Goal: Transaction & Acquisition: Subscribe to service/newsletter

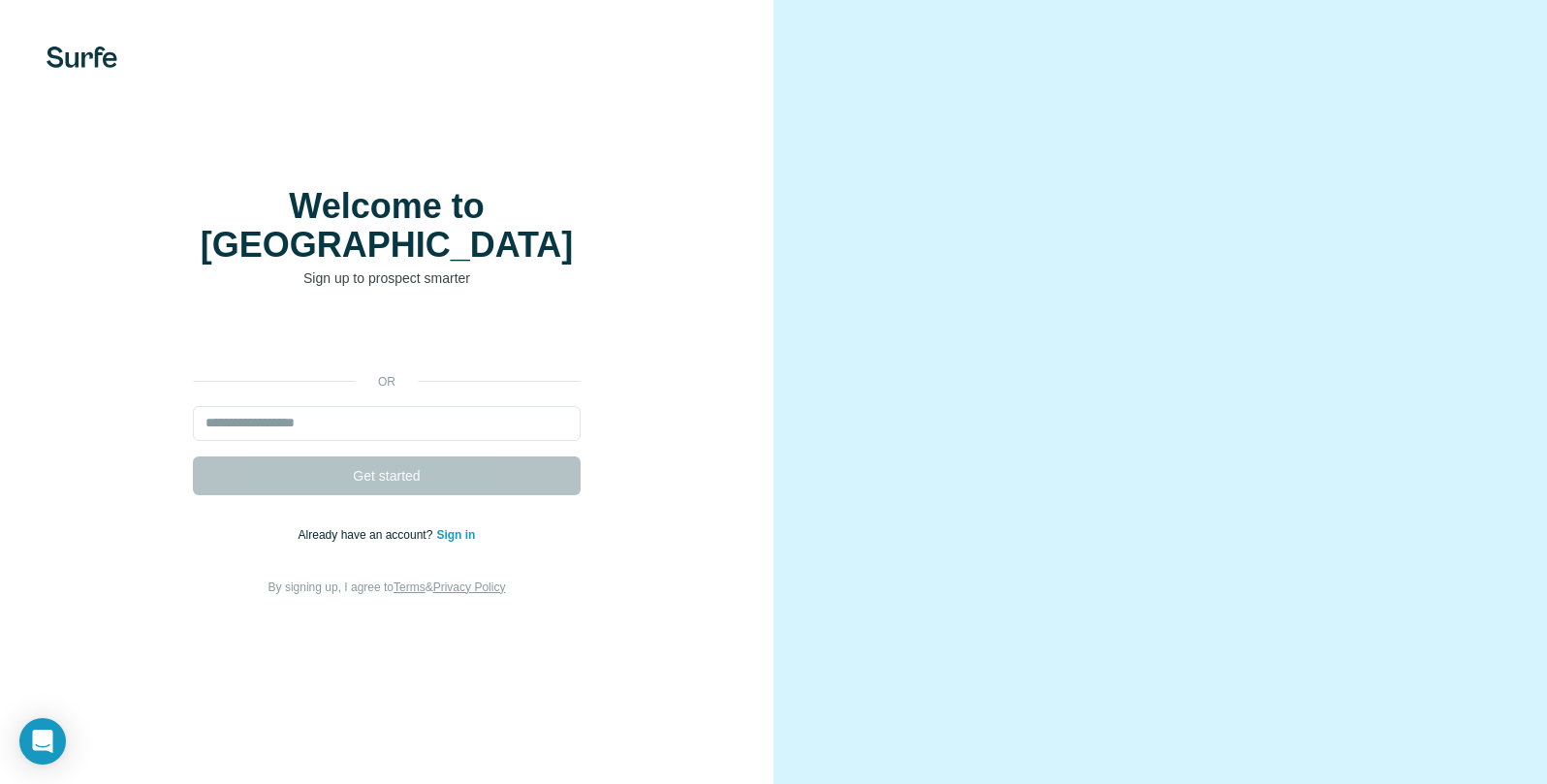
click at [468, 541] on link "Sign in" at bounding box center [455, 535] width 39 height 14
click at [263, 425] on input "email" at bounding box center [386, 423] width 387 height 35
type input "**********"
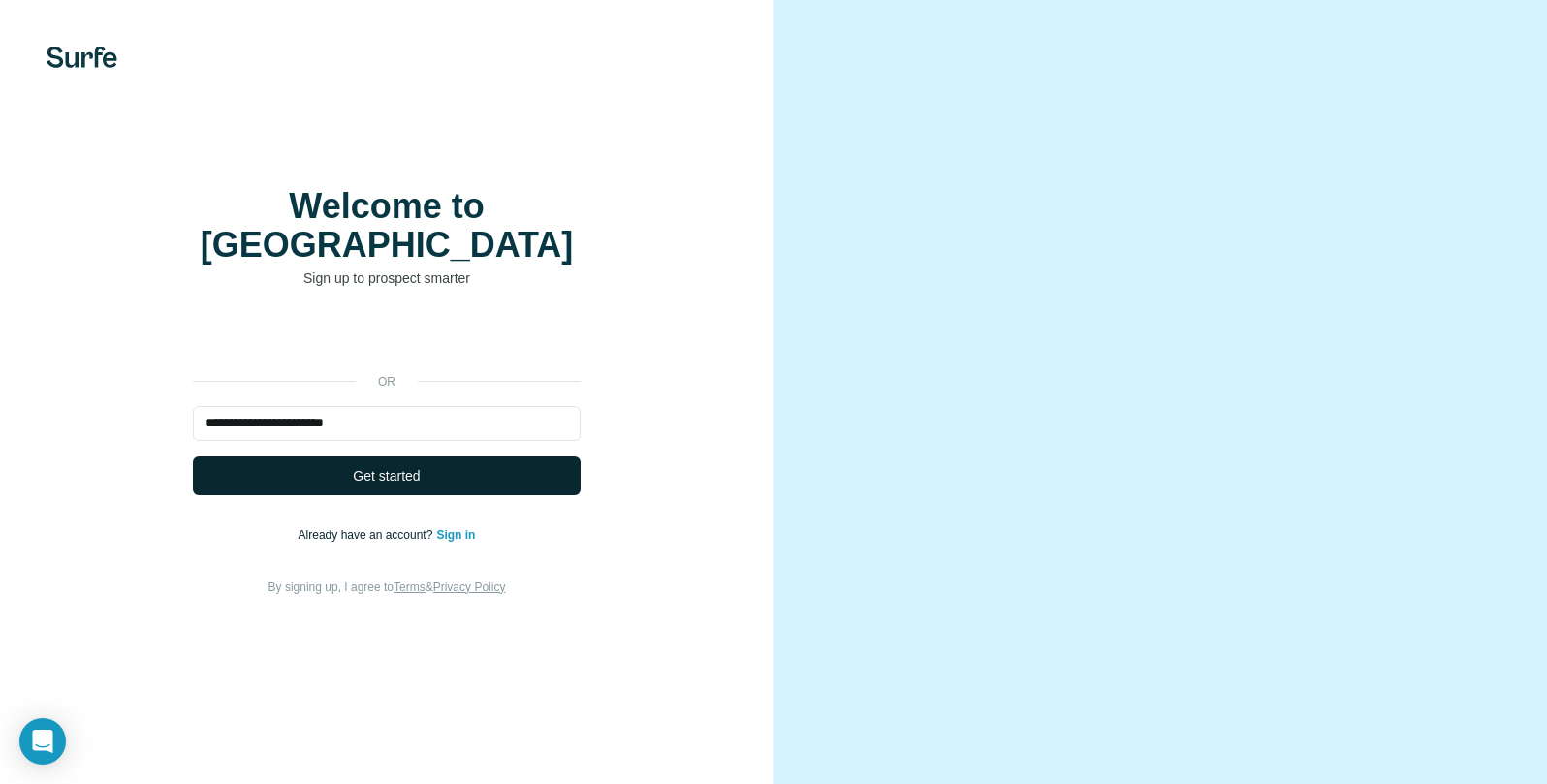
click at [330, 483] on button "Get started" at bounding box center [386, 475] width 387 height 39
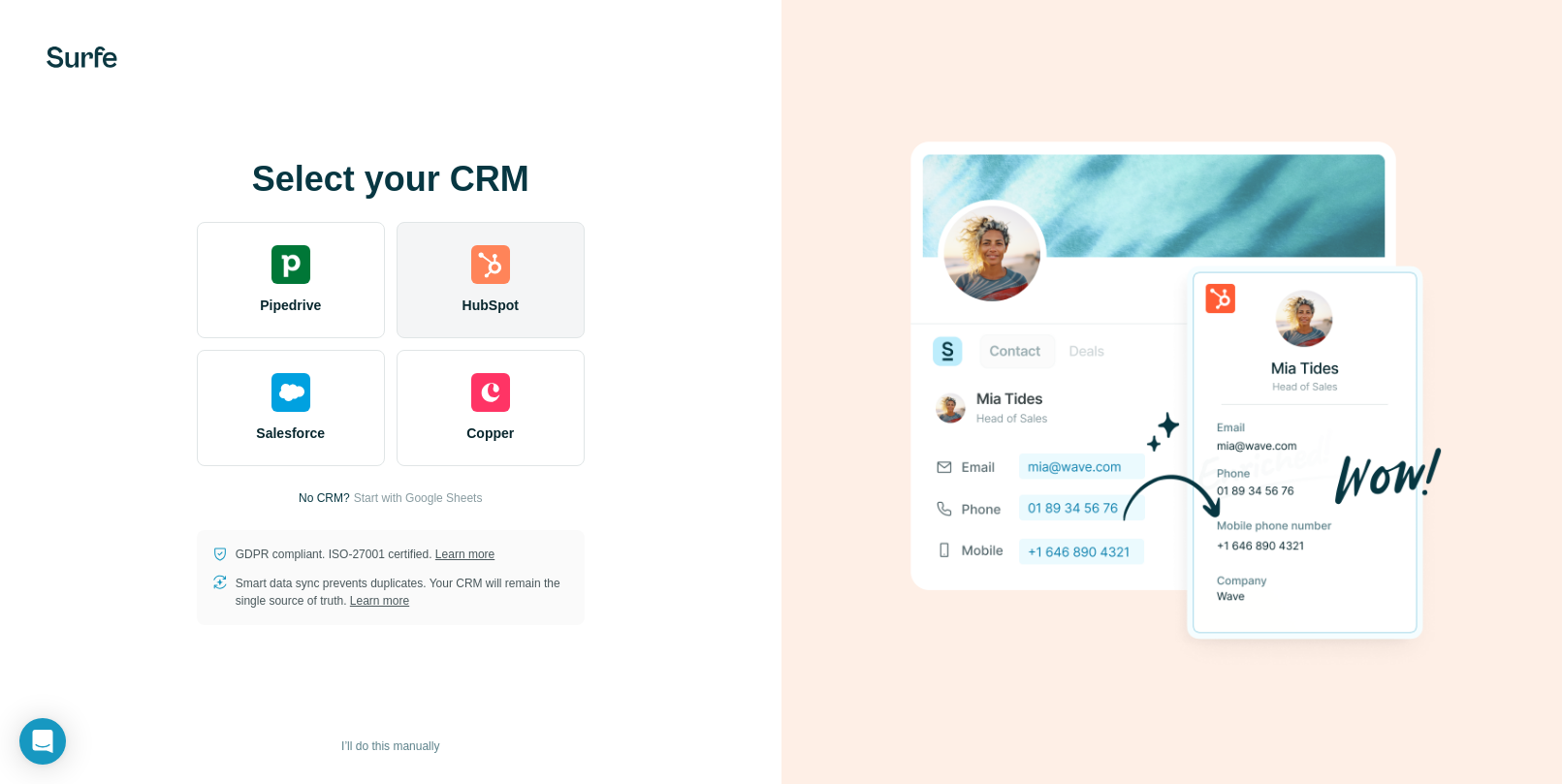
click at [483, 285] on div "HubSpot" at bounding box center [490, 280] width 188 height 116
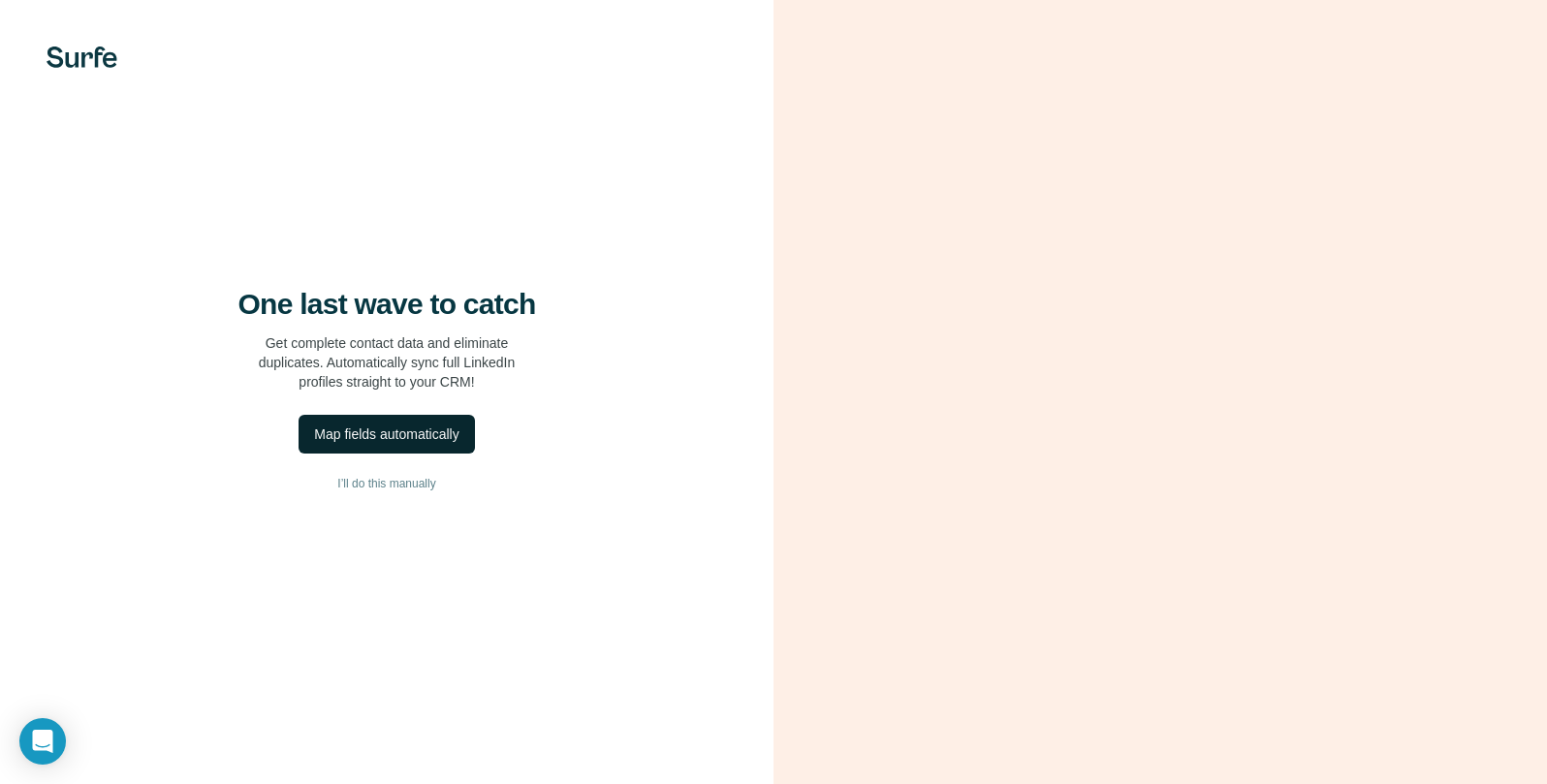
click at [419, 443] on div "Map fields automatically" at bounding box center [386, 434] width 145 height 19
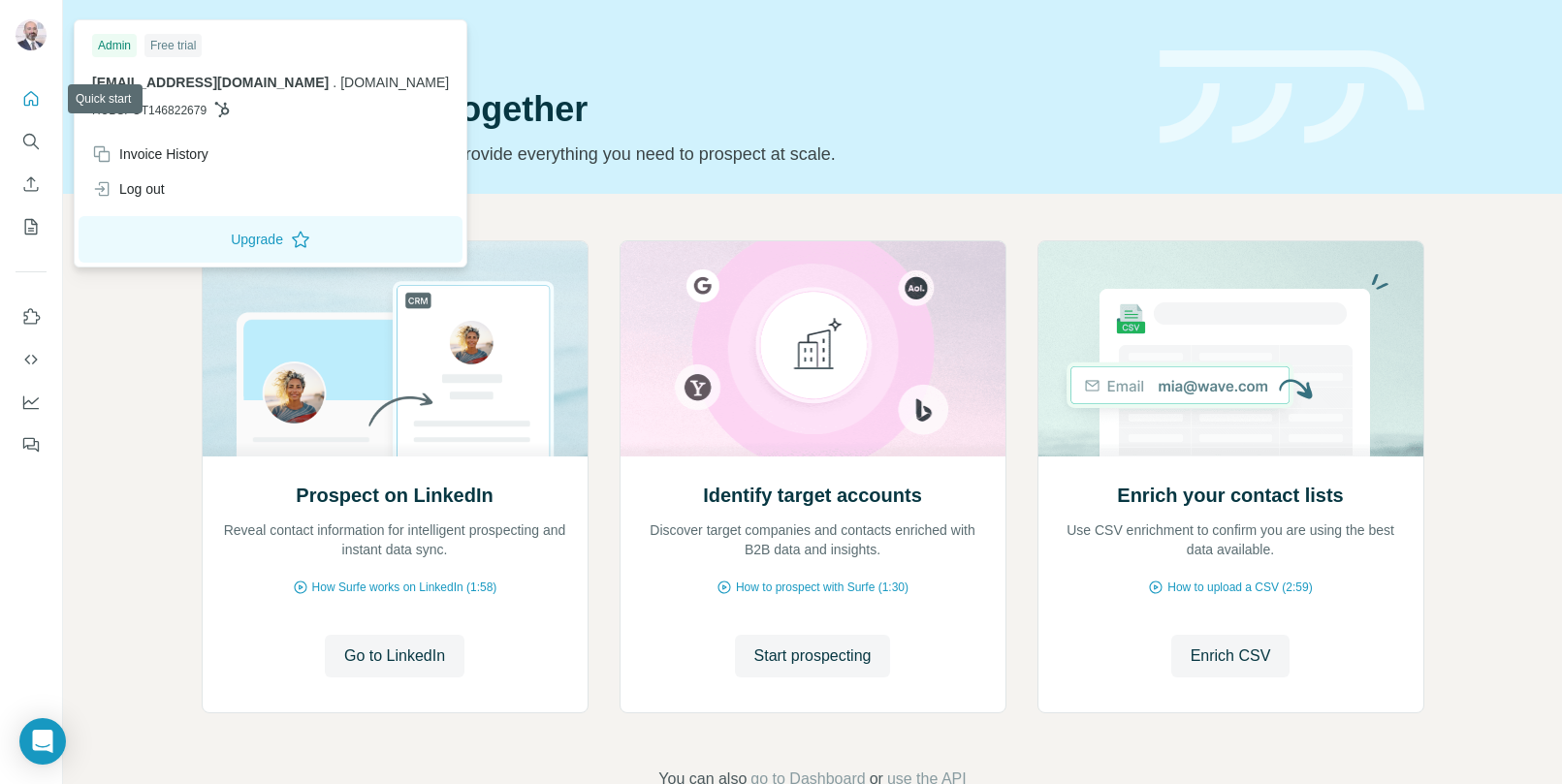
click at [29, 44] on img at bounding box center [31, 35] width 31 height 31
click at [280, 239] on button "Upgrade" at bounding box center [270, 240] width 383 height 47
